Goal: Check status: Check status

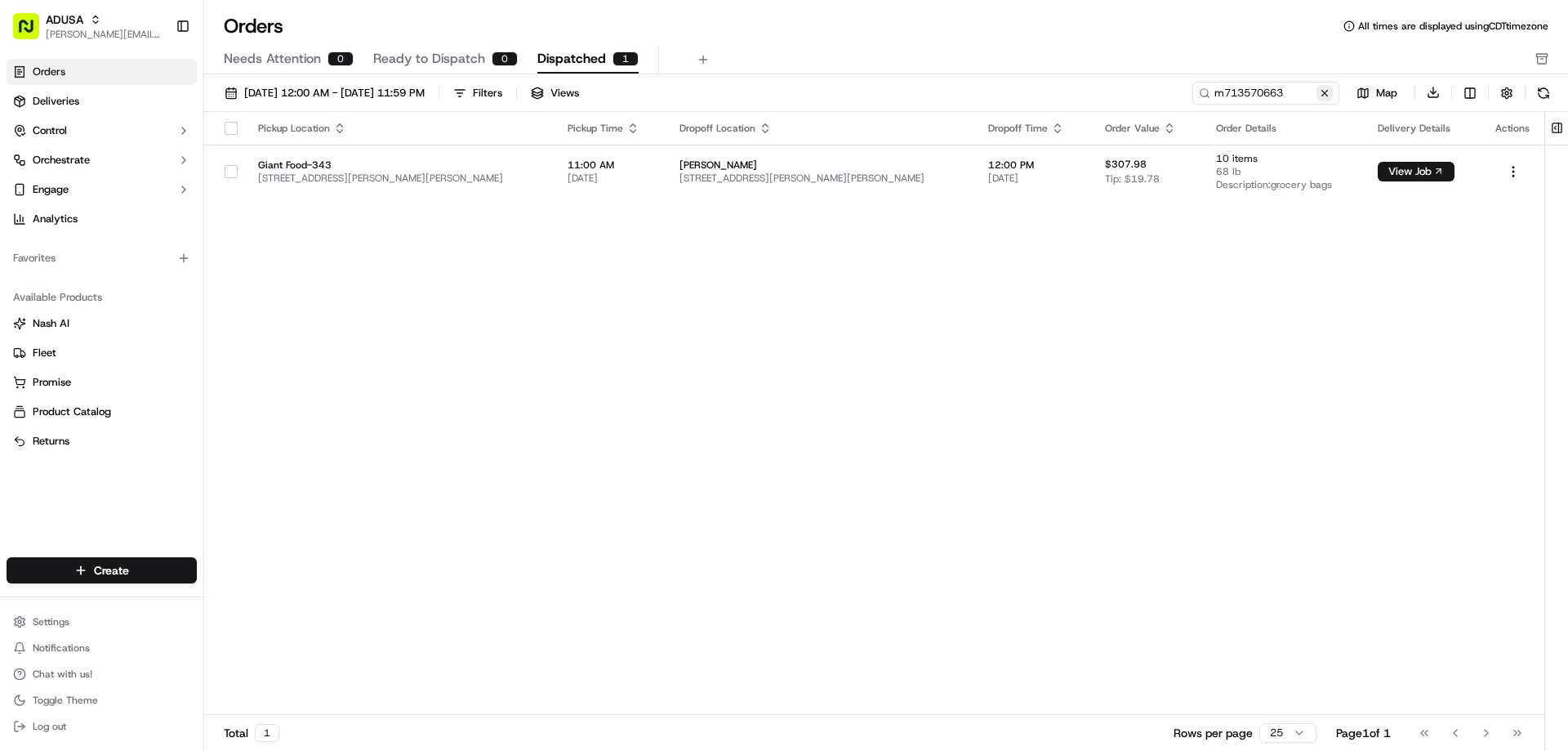
click at [1322, 90] on button at bounding box center [1325, 92] width 17 height 17
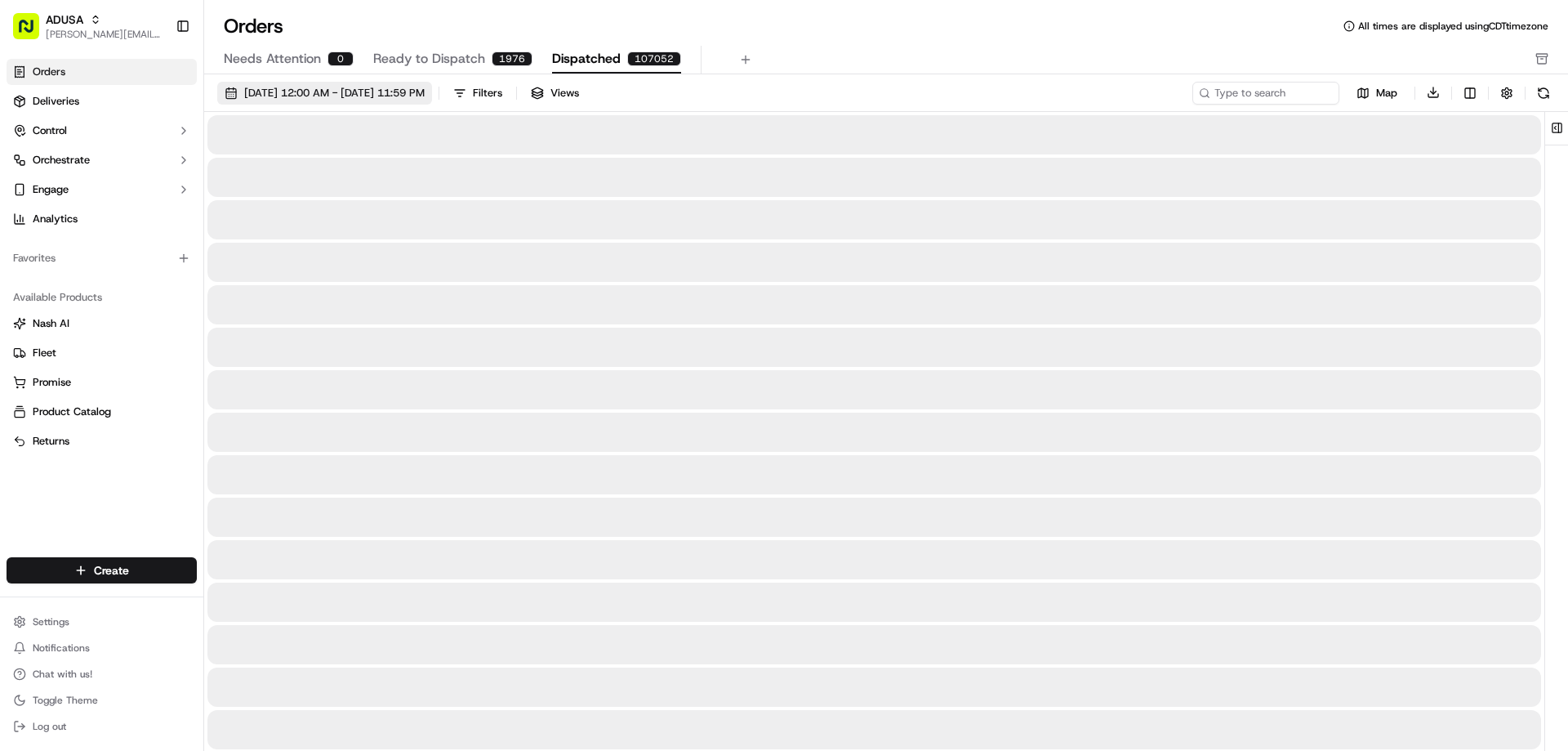
click at [295, 89] on span "[DATE] 12:00 AM - [DATE] 11:59 PM" at bounding box center [334, 92] width 181 height 15
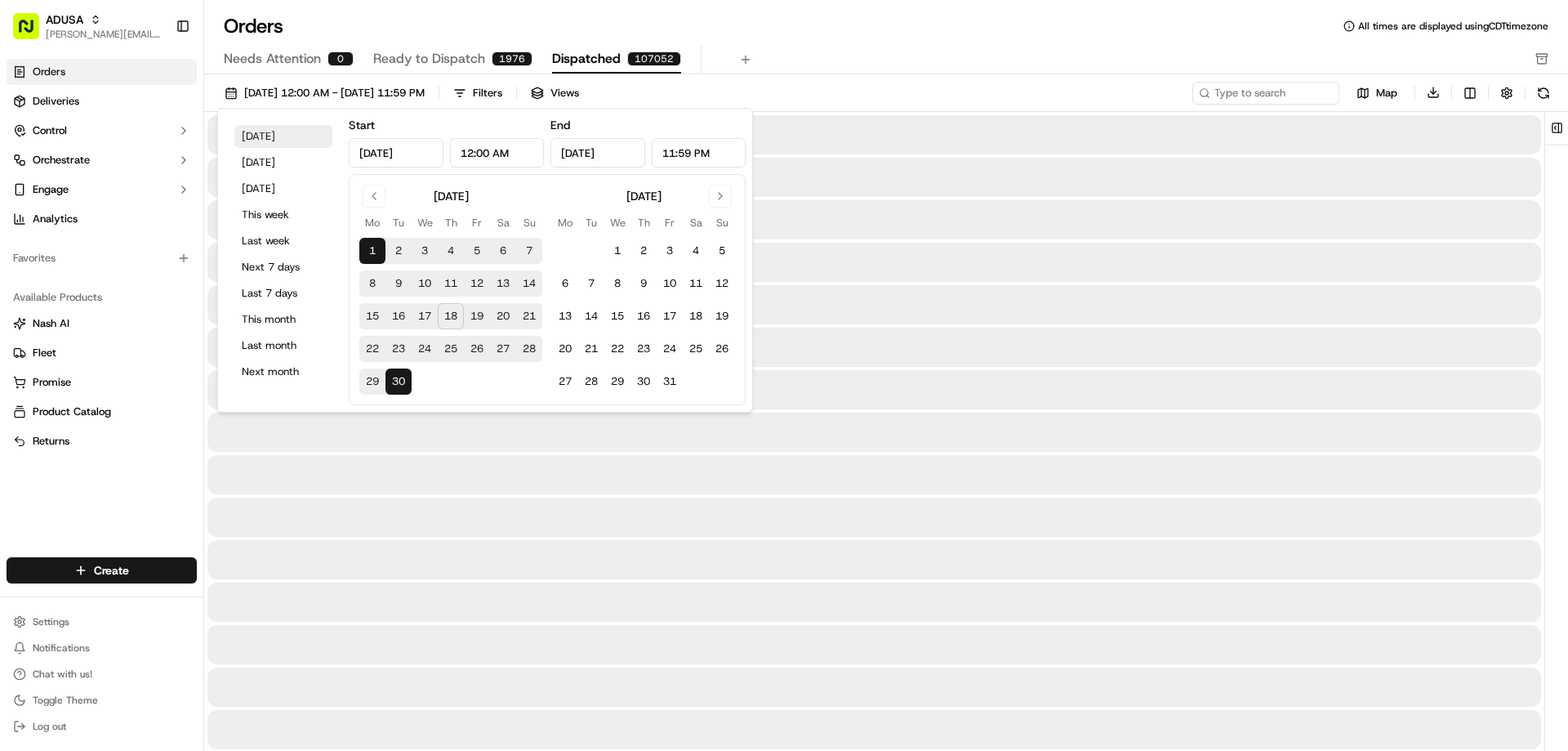
click at [255, 133] on button "[DATE]" at bounding box center [283, 136] width 98 height 23
type input "[DATE]"
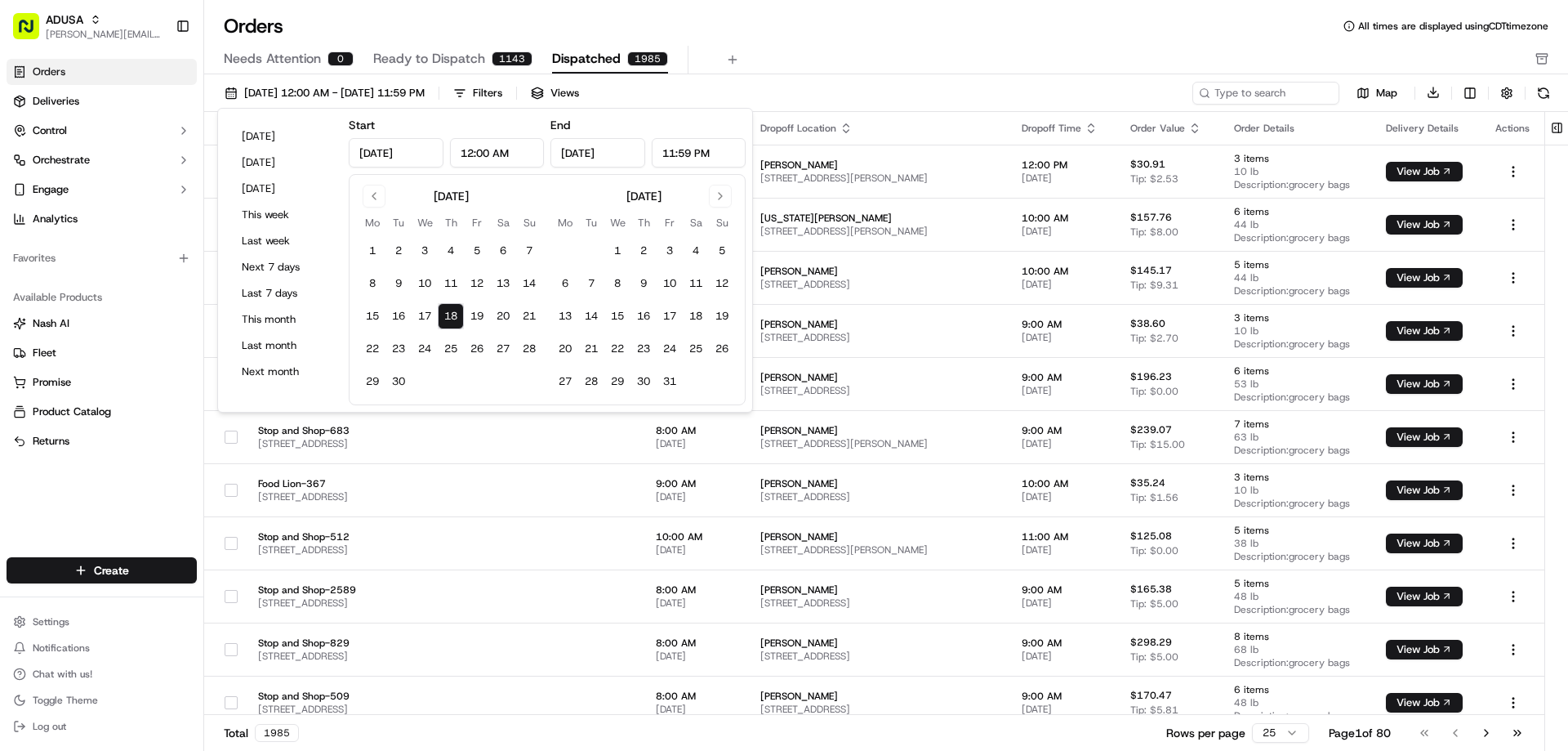
click at [926, 35] on div "Orders All times are displayed using CDT timezone" at bounding box center [886, 26] width 1364 height 26
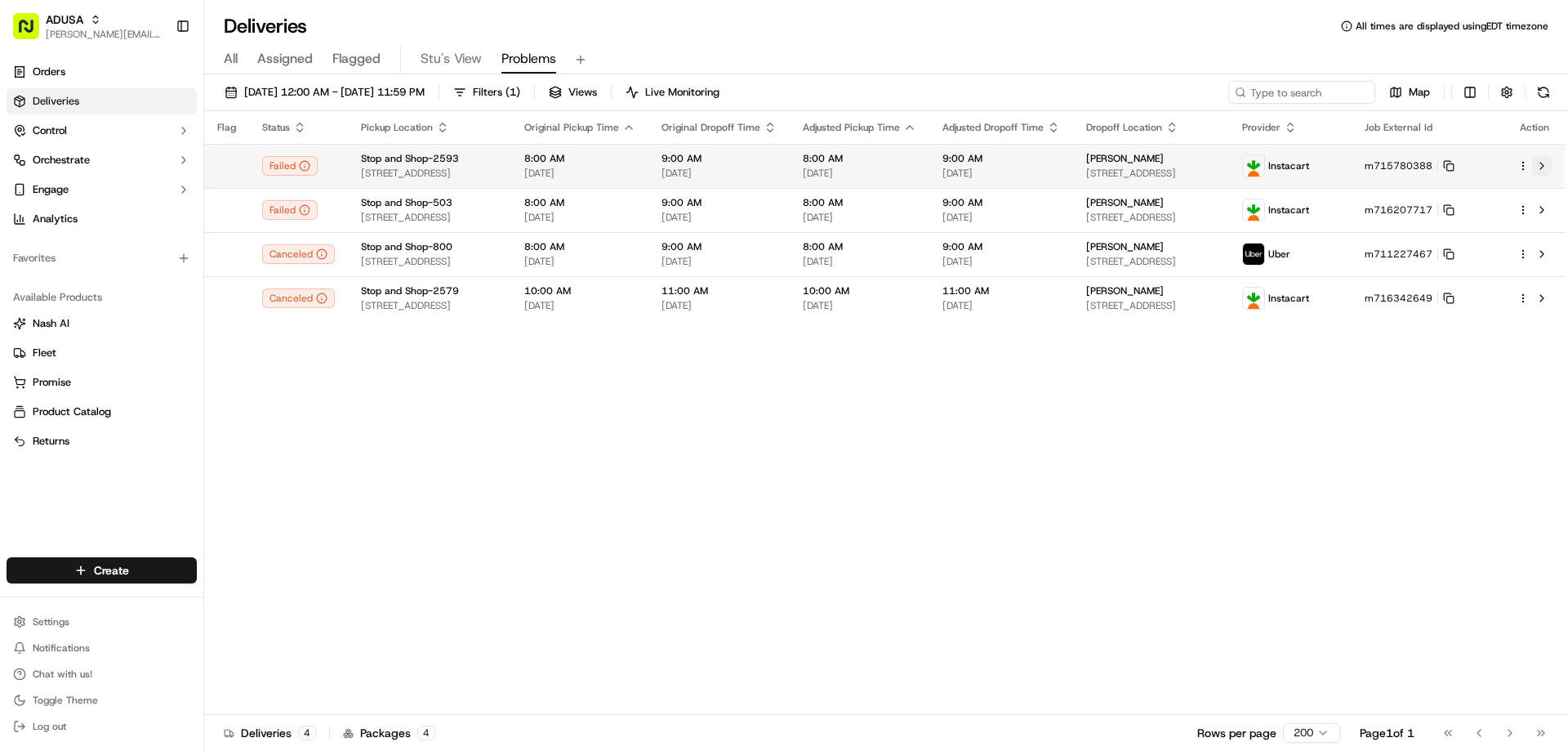
click at [1548, 164] on button at bounding box center [1542, 166] width 19 height 19
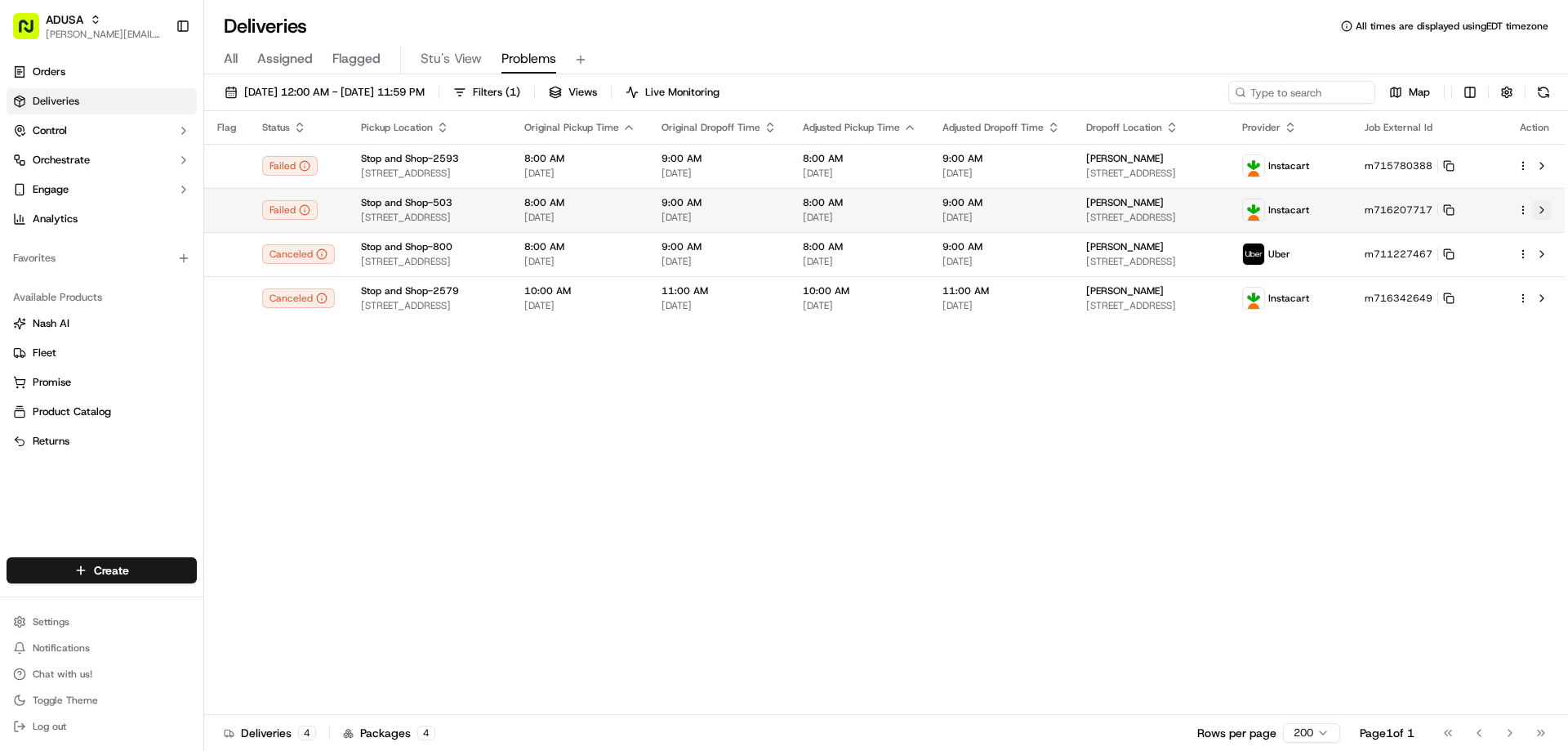
click at [1540, 205] on button at bounding box center [1542, 209] width 19 height 19
